Goal: Find specific page/section: Find specific page/section

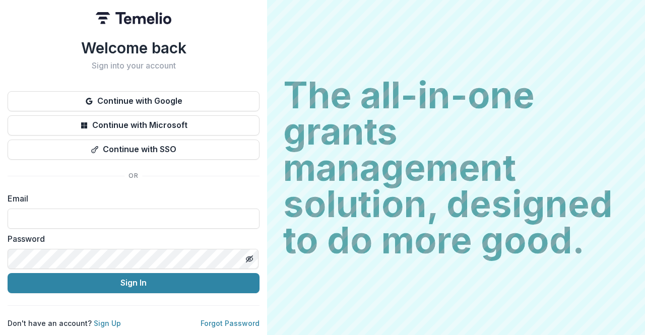
type input "**********"
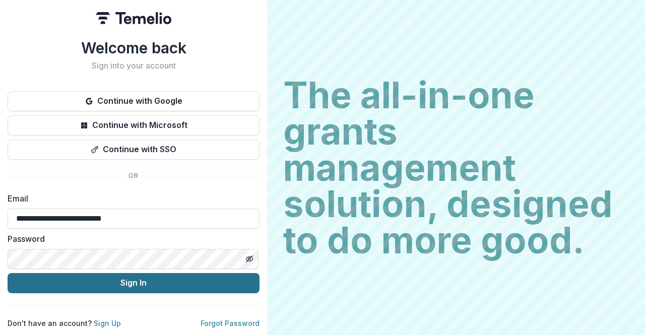
click at [105, 273] on button "Sign In" at bounding box center [134, 283] width 252 height 20
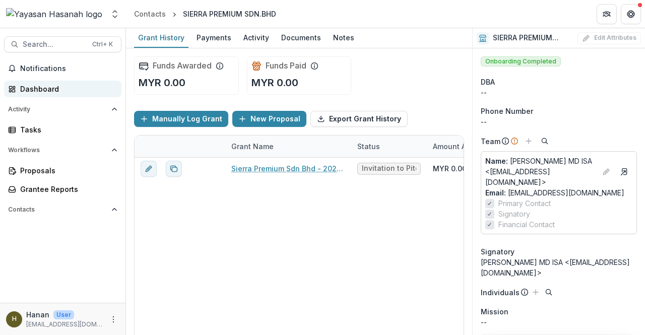
click at [41, 86] on div "Dashboard" at bounding box center [66, 89] width 93 height 11
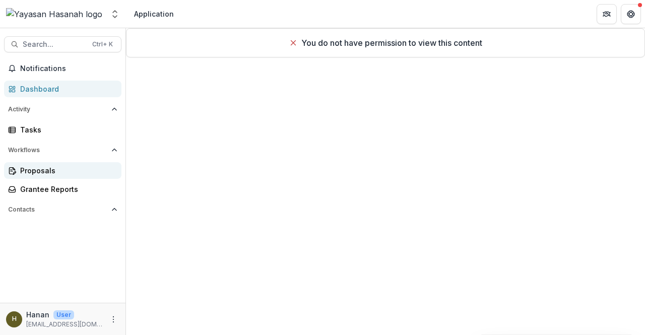
click at [47, 167] on div "Proposals" at bounding box center [66, 170] width 93 height 11
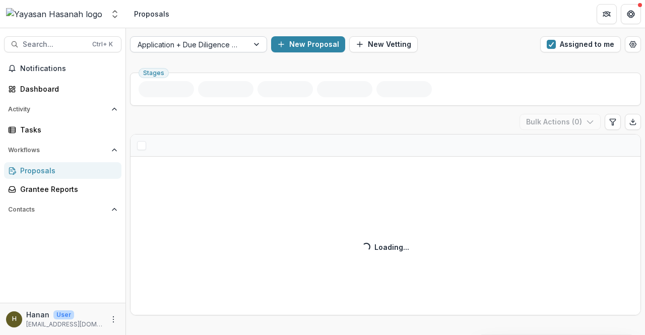
click at [200, 40] on div at bounding box center [190, 44] width 104 height 13
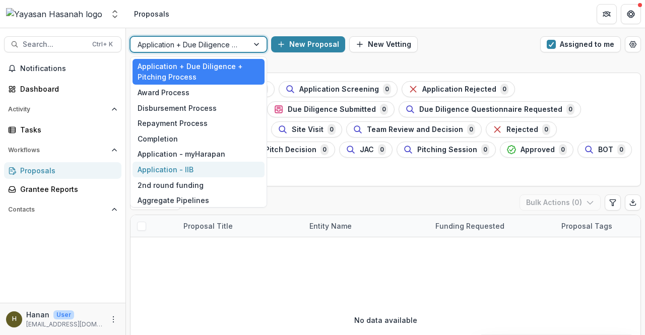
scroll to position [18, 0]
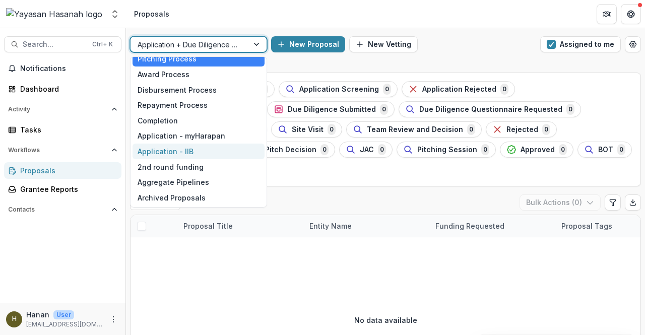
click at [188, 157] on div "Application - IIB" at bounding box center [198, 152] width 132 height 16
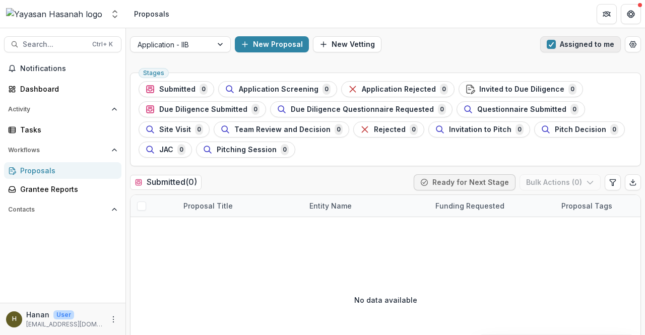
click at [558, 44] on button "Assigned to me" at bounding box center [580, 44] width 81 height 16
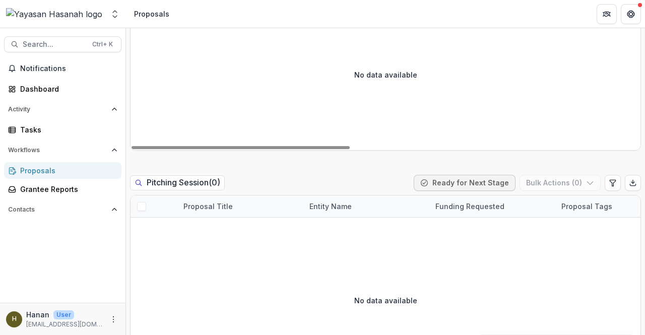
scroll to position [2977, 0]
